Goal: Complete application form

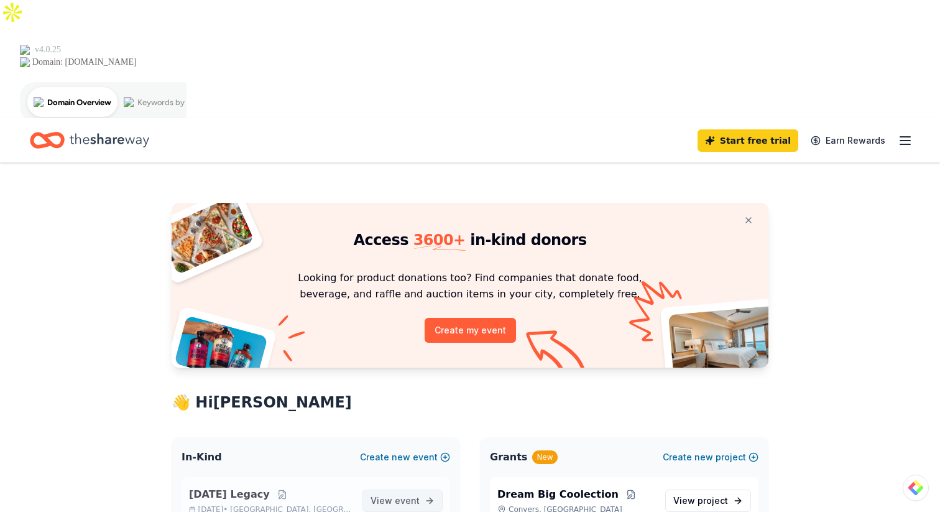
click at [393, 493] on span "View event" at bounding box center [395, 500] width 49 height 15
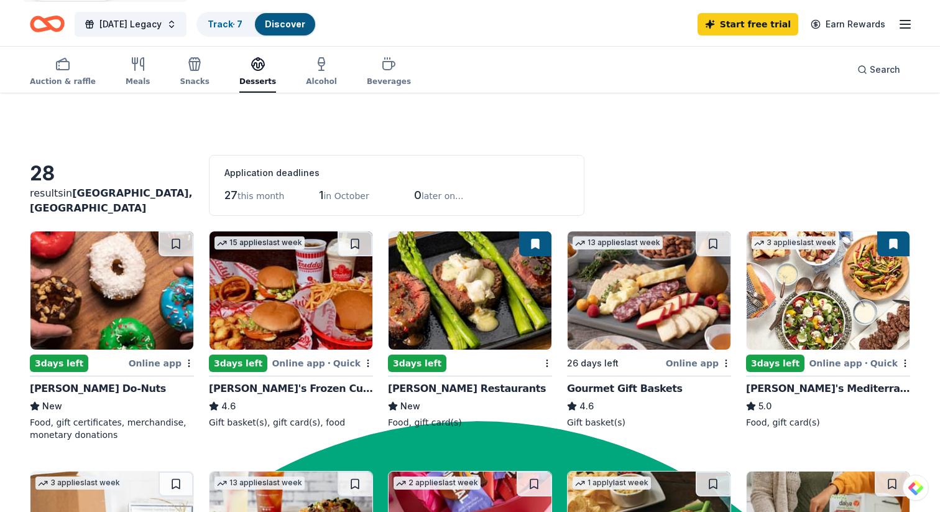
scroll to position [117, 0]
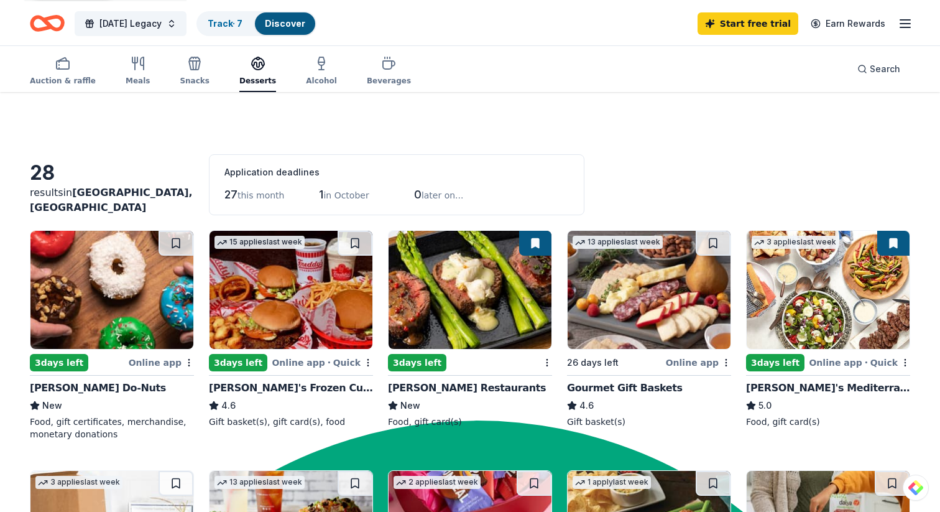
click at [695, 354] on div "Online app" at bounding box center [698, 362] width 65 height 16
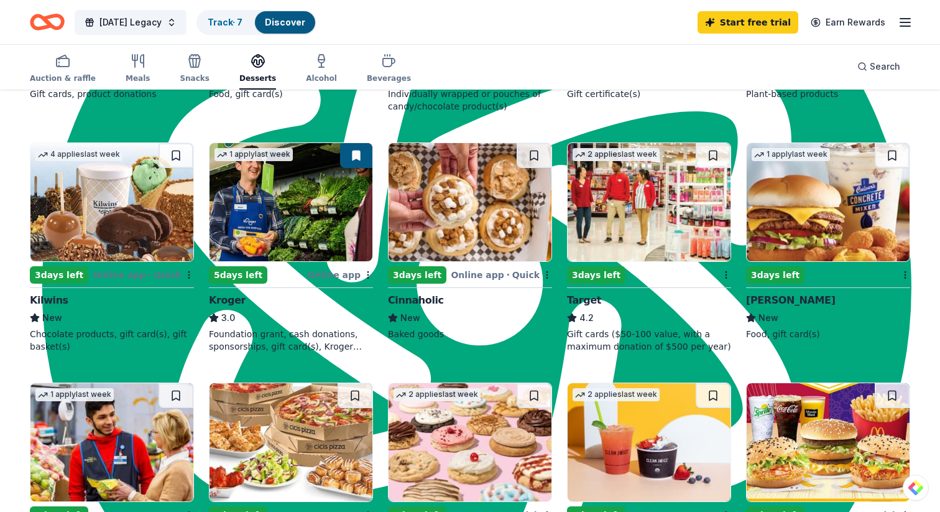
scroll to position [685, 0]
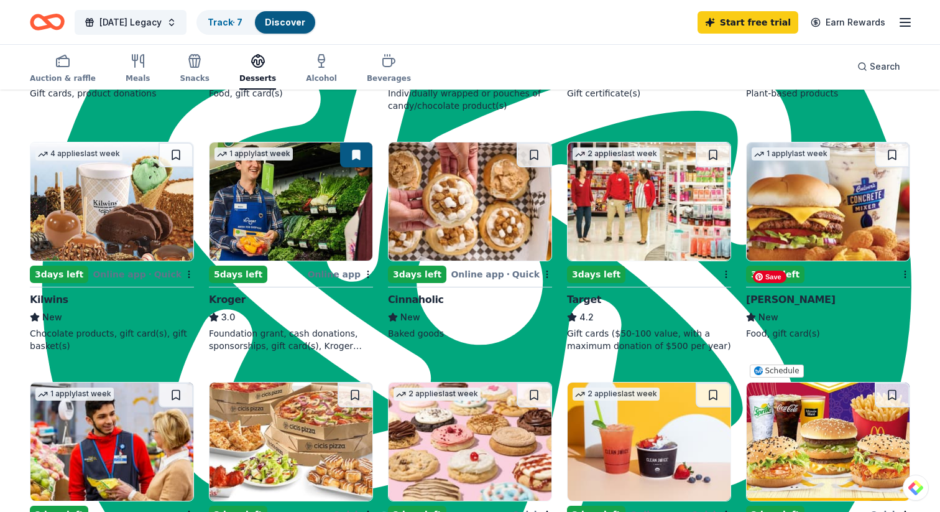
click at [812, 382] on img at bounding box center [828, 441] width 163 height 118
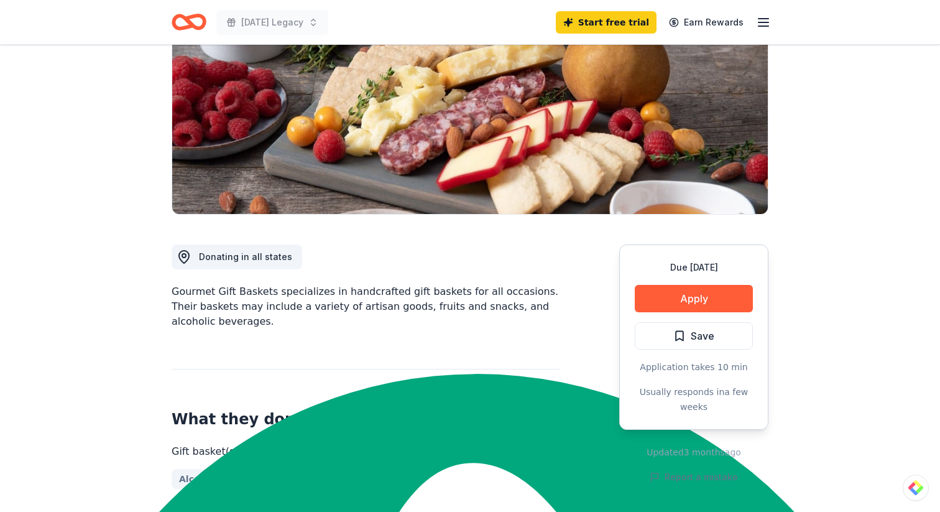
scroll to position [164, 0]
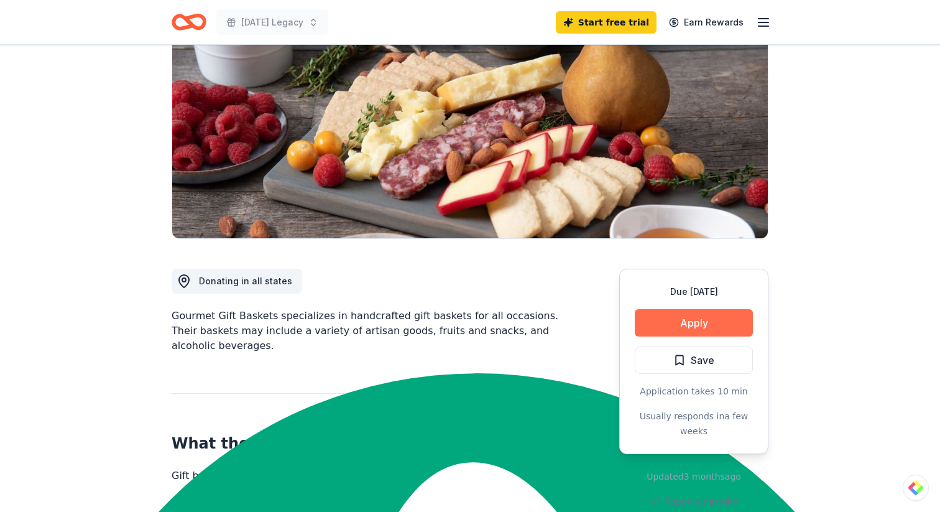
click at [696, 309] on button "Apply" at bounding box center [694, 322] width 118 height 27
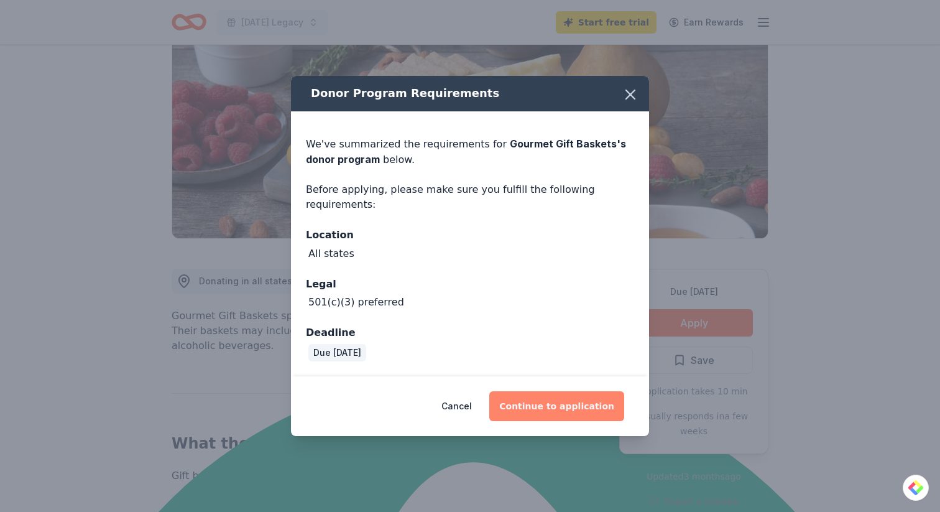
click at [591, 404] on button "Continue to application" at bounding box center [556, 406] width 135 height 30
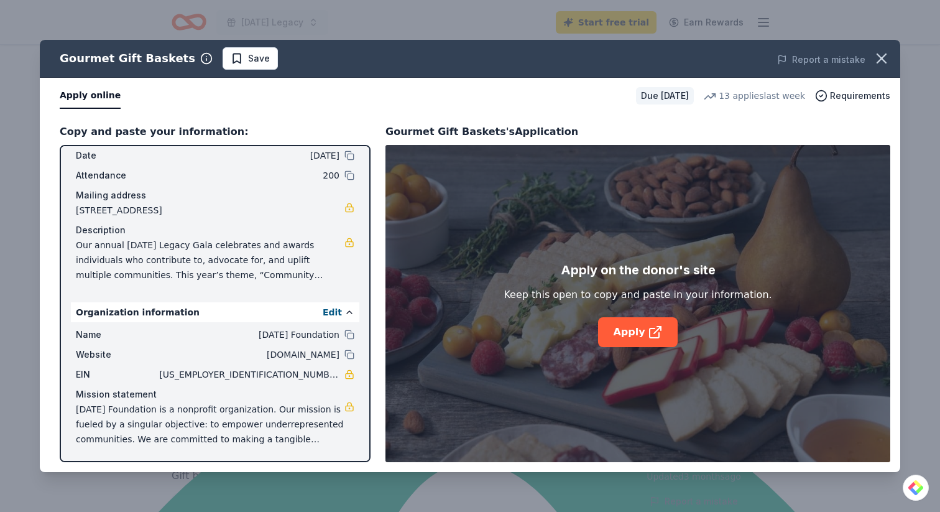
scroll to position [53, 0]
click at [644, 331] on link "Apply" at bounding box center [637, 332] width 79 height 30
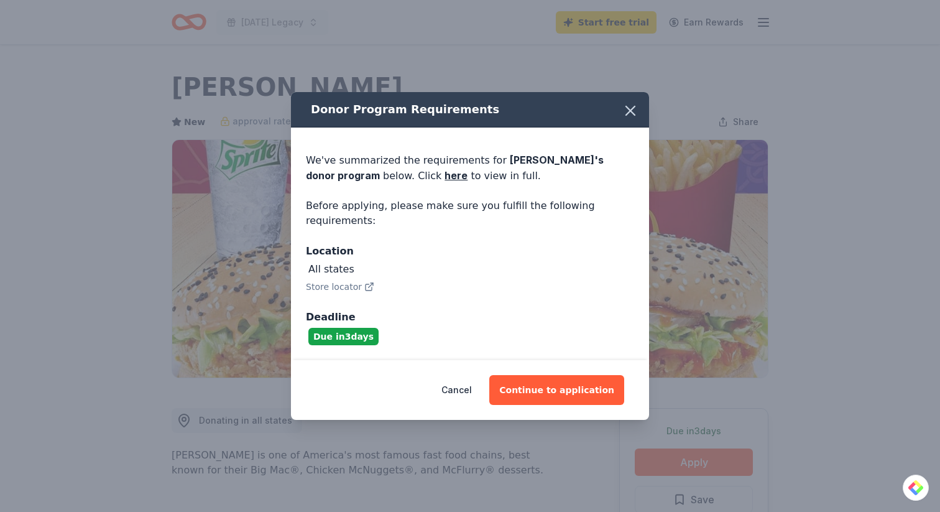
scroll to position [476, 0]
click at [555, 397] on button "Continue to application" at bounding box center [556, 390] width 135 height 30
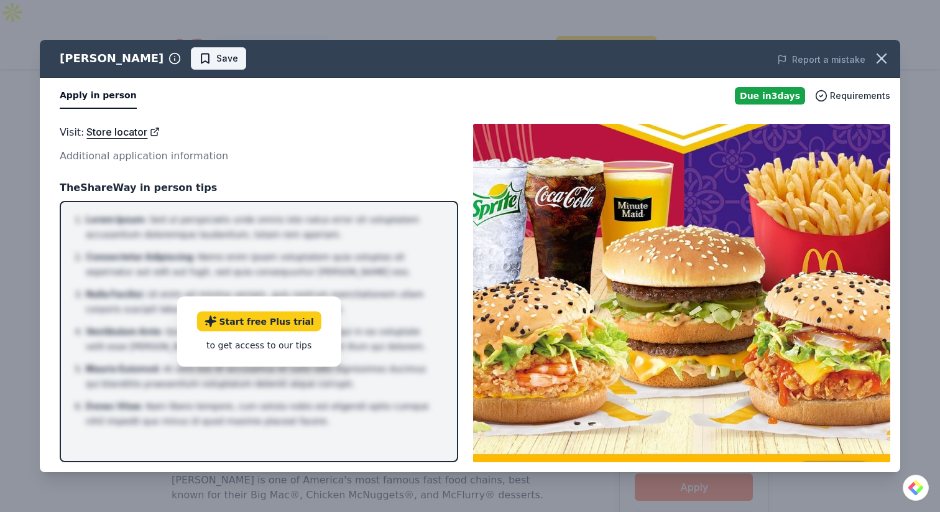
click at [216, 63] on span "Save" at bounding box center [227, 58] width 22 height 15
click at [882, 58] on icon "button" at bounding box center [882, 58] width 9 height 9
